Goal: Information Seeking & Learning: Learn about a topic

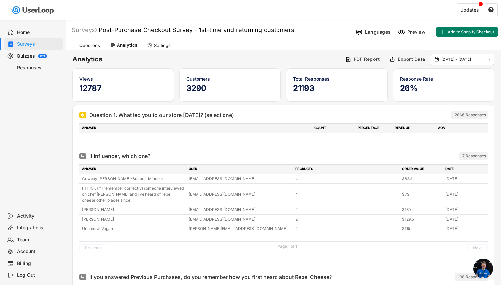
scroll to position [3655, 0]
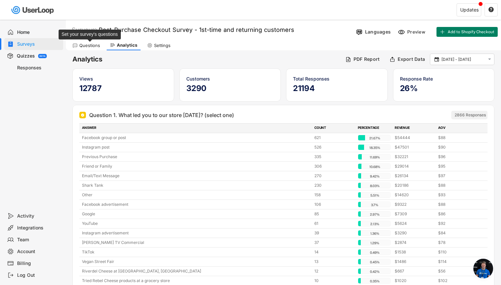
click at [91, 44] on div "Questions" at bounding box center [89, 46] width 21 height 6
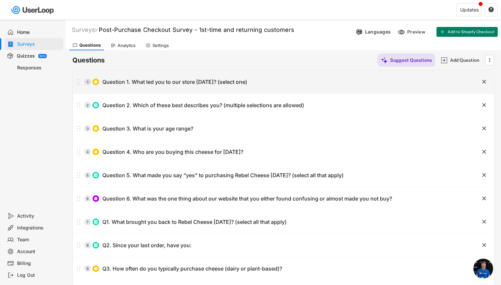
click at [124, 86] on div "1 Question 1. What led you to our store today? (select one)" at bounding box center [267, 81] width 388 height 13
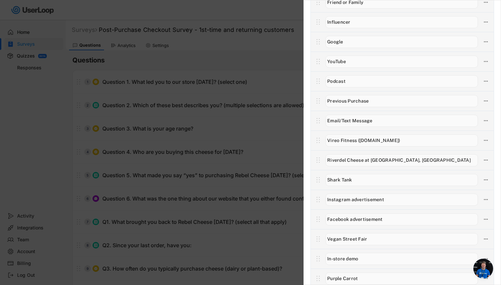
scroll to position [136, 0]
click at [482, 143] on icon at bounding box center [485, 141] width 6 height 6
click at [434, 187] on div "Delete Answer" at bounding box center [443, 188] width 62 height 6
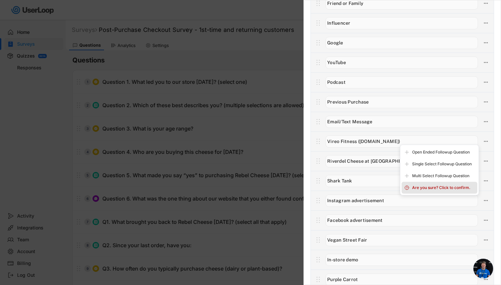
click at [437, 186] on div "Are you sure? Click to confirm." at bounding box center [443, 188] width 62 height 6
type input "Riverdel Cheese at Essex Market, NYC"
type input "Shark Tank"
type input "Instagram advertisement"
type input "Facebook advertisement"
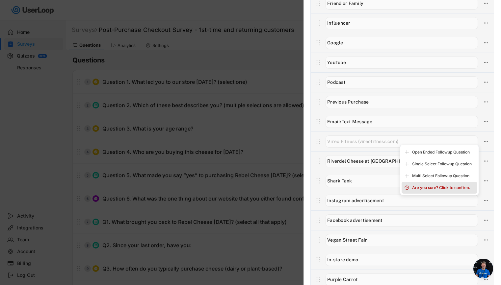
type input "Vegan Street Fair"
type input "In-store demo"
type input "Purple Carrot"
type input "Tried Rebel Cheese products at a grocery store"
type input "Pinterest post"
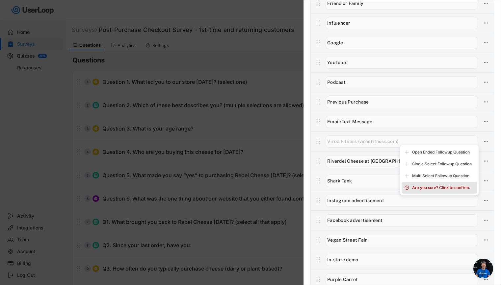
type input "Pinterest Ad"
type input "The Gentle Barn"
type input "Mark Cuban TV Commercial"
type input "Hollywood Climate Summit 2025"
type input "Reddit"
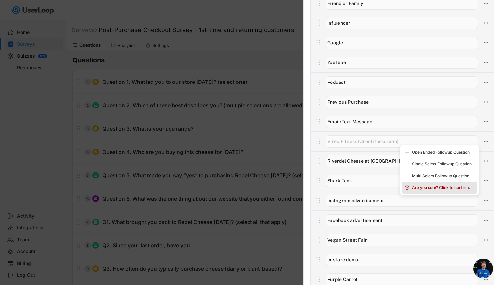
type input "AI agent (i.e. ChatGPT, Claude, Perplexity, etc.)"
type input "Other"
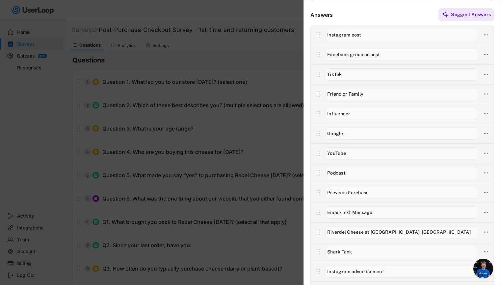
scroll to position [38, 0]
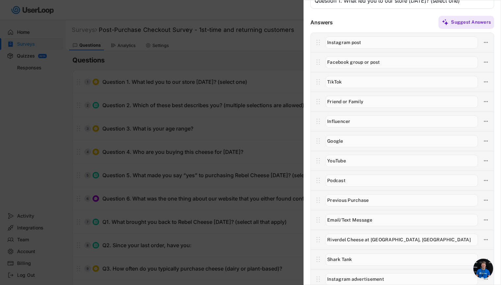
click at [60, 219] on div at bounding box center [250, 142] width 501 height 285
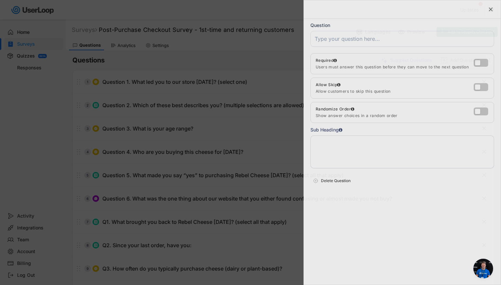
scroll to position [0, 0]
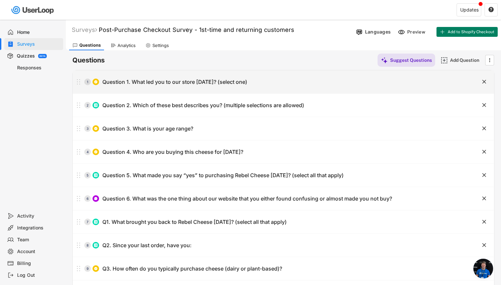
click at [147, 83] on div "Question 1. What led you to our store [DATE]? (select one)" at bounding box center [174, 82] width 145 height 7
type input "Question 1. What led you to our store [DATE]? (select one)"
type textarea "(Answer 6 short questions, and get 10% off your next order.)"
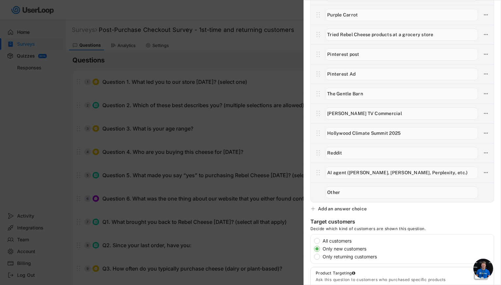
scroll to position [389, 0]
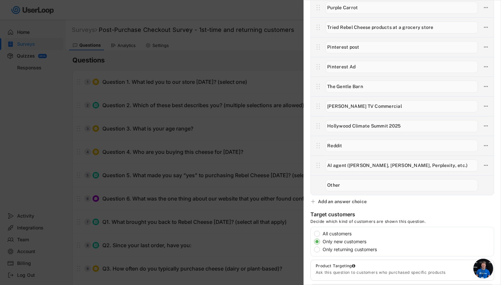
click at [46, 172] on div at bounding box center [250, 142] width 501 height 285
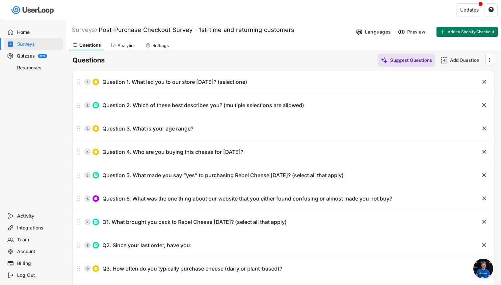
click at [122, 46] on div "Analytics" at bounding box center [126, 46] width 18 height 6
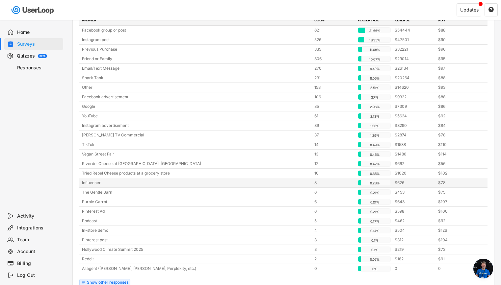
scroll to position [108, 0]
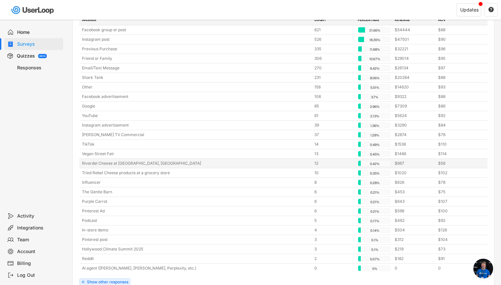
click at [120, 166] on div "Riverdel Cheese at Essex Market, NYC" at bounding box center [196, 164] width 228 height 6
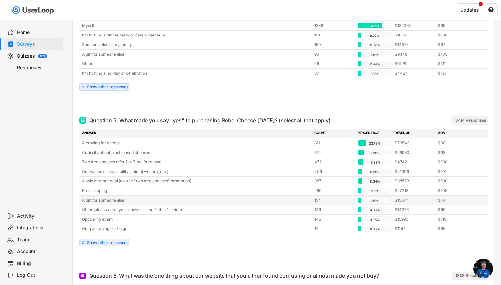
scroll to position [1115, 0]
click at [483, 272] on span "Open chat" at bounding box center [483, 269] width 20 height 20
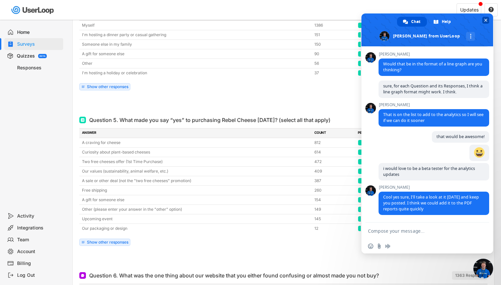
click at [486, 19] on span "Close chat" at bounding box center [485, 20] width 3 height 3
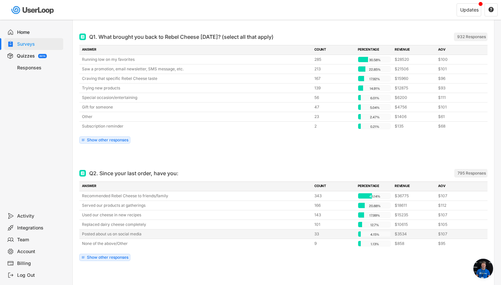
scroll to position [1605, 0]
click at [98, 260] on div "Show other responses" at bounding box center [107, 258] width 41 height 4
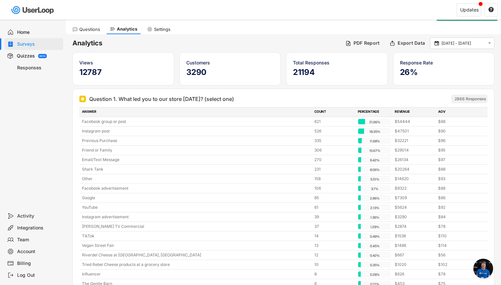
scroll to position [0, 0]
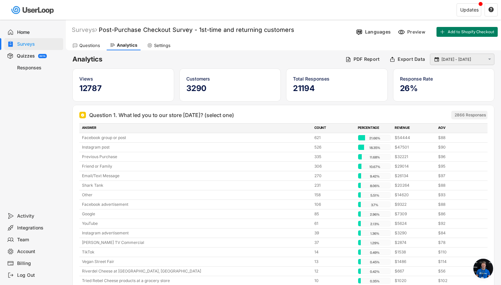
click at [445, 62] on input "[DATE] - [DATE]" at bounding box center [462, 59] width 43 height 7
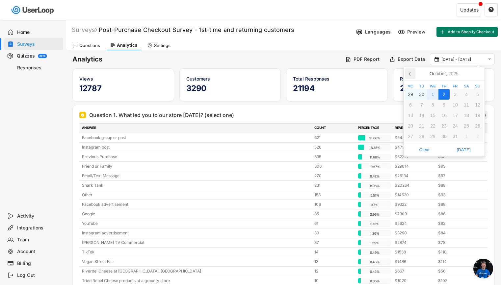
click at [408, 74] on icon at bounding box center [410, 73] width 11 height 11
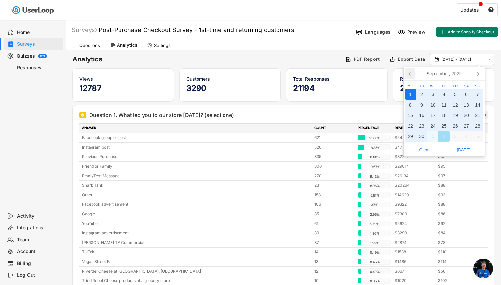
click at [408, 74] on icon at bounding box center [410, 73] width 11 height 11
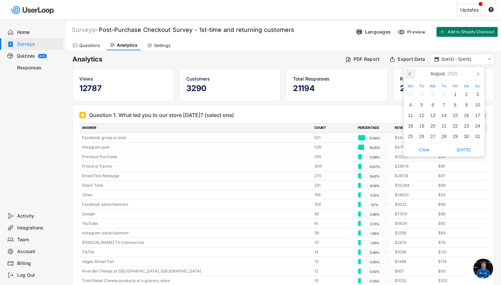
click at [408, 74] on icon at bounding box center [410, 73] width 11 height 11
click at [421, 93] on div "1" at bounding box center [421, 94] width 11 height 11
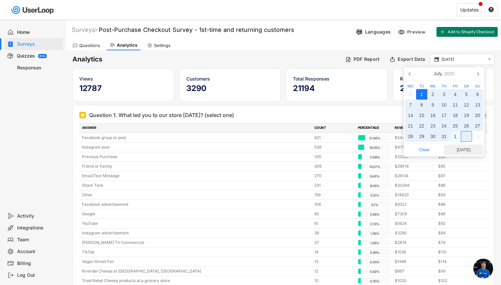
click at [468, 148] on span "Today" at bounding box center [463, 150] width 35 height 10
type input "1 Jul - 1 Oct"
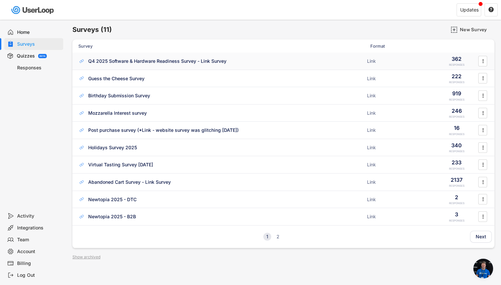
scroll to position [3655, 0]
click at [161, 181] on div "Abandoned Cart Survey - Link Survey" at bounding box center [129, 182] width 83 height 7
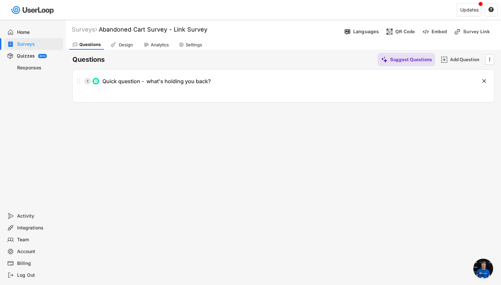
click at [160, 45] on div "Analytics" at bounding box center [160, 45] width 18 height 6
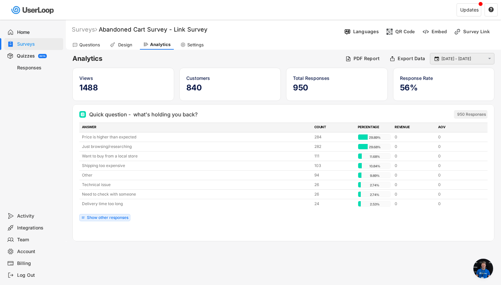
click at [462, 59] on input "[DATE] - [DATE]" at bounding box center [462, 59] width 43 height 7
click at [354, 261] on div "Surveys (11) New Survey Survey Format Q4 2025 Software & Hardware Readiness Sur…" at bounding box center [250, 142] width 501 height 285
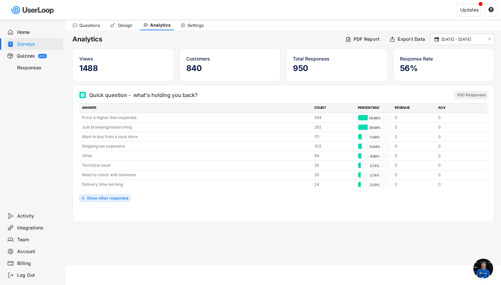
scroll to position [20, 0]
click at [105, 196] on div "Show other responses" at bounding box center [107, 198] width 41 height 4
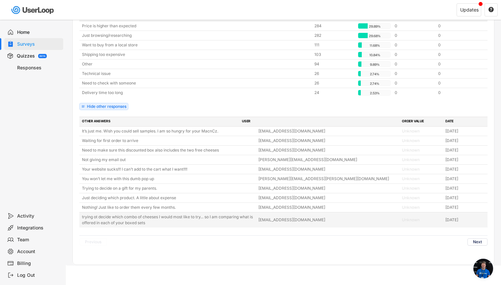
scroll to position [111, 0]
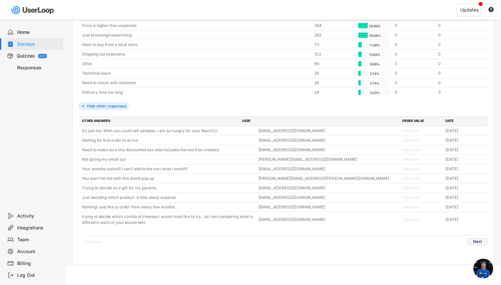
click at [473, 242] on button "Next" at bounding box center [477, 241] width 20 height 7
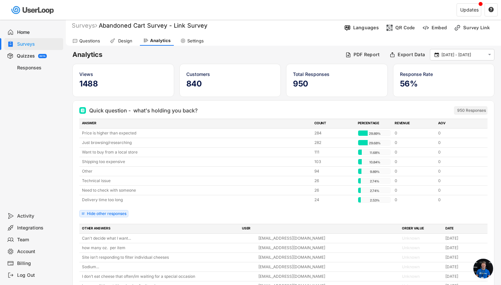
scroll to position [0, 0]
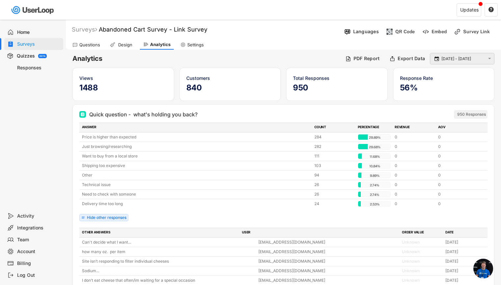
click at [457, 61] on input "[DATE] - [DATE]" at bounding box center [462, 59] width 43 height 7
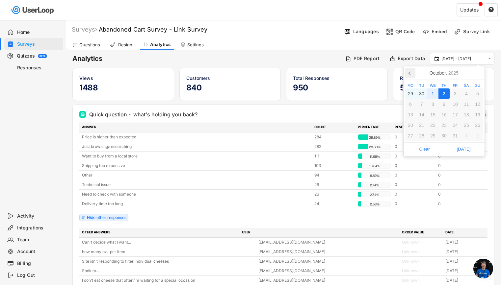
click at [408, 75] on icon at bounding box center [410, 73] width 11 height 11
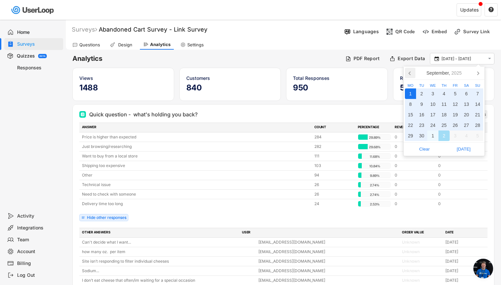
click at [408, 73] on icon at bounding box center [410, 73] width 11 height 11
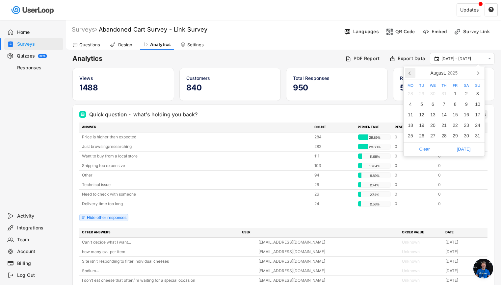
click at [408, 73] on icon at bounding box center [410, 73] width 11 height 11
click at [410, 124] on div "21" at bounding box center [410, 125] width 11 height 11
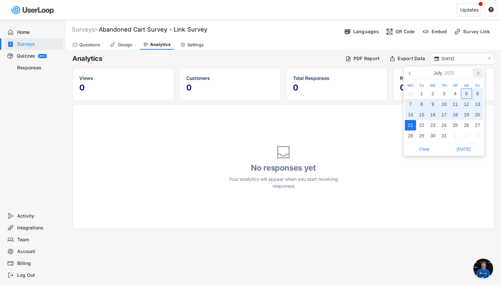
click at [478, 75] on icon at bounding box center [477, 73] width 11 height 11
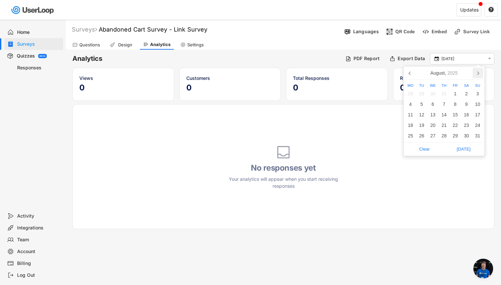
click at [478, 75] on icon at bounding box center [477, 73] width 11 height 11
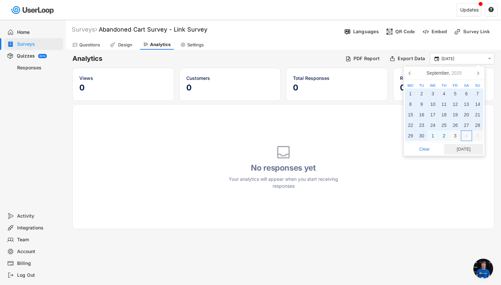
click at [466, 148] on span "Today" at bounding box center [463, 149] width 35 height 10
type input "21 Jul - 1 Oct"
